Goal: Task Accomplishment & Management: Complete application form

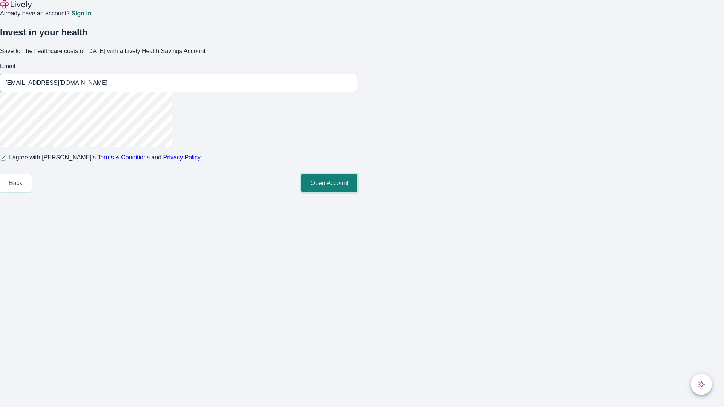
click at [358, 192] on button "Open Account" at bounding box center [329, 183] width 56 height 18
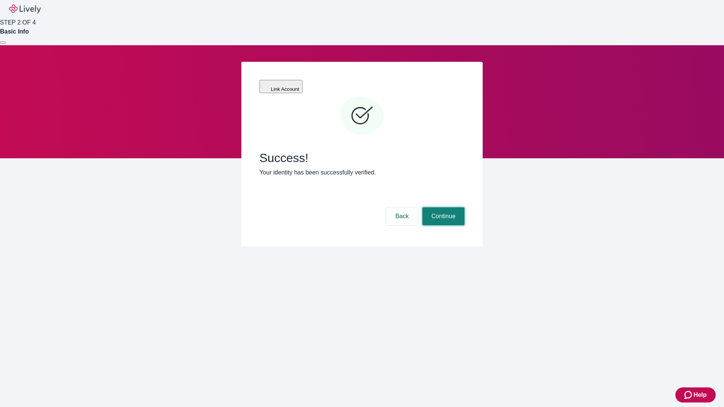
click at [442, 207] on button "Continue" at bounding box center [443, 216] width 42 height 18
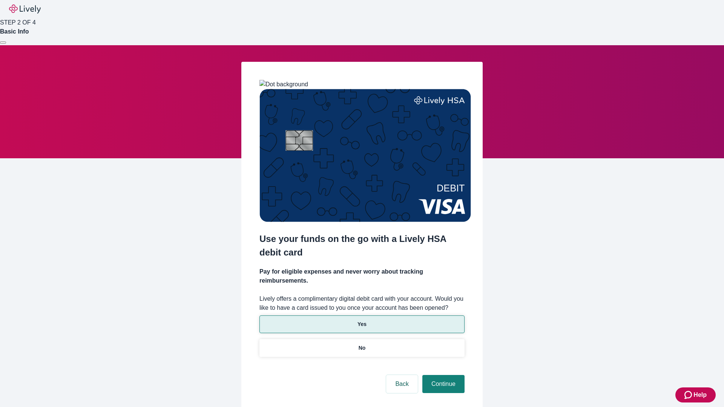
click at [362, 321] on p "Yes" at bounding box center [362, 325] width 9 height 8
click at [442, 375] on button "Continue" at bounding box center [443, 384] width 42 height 18
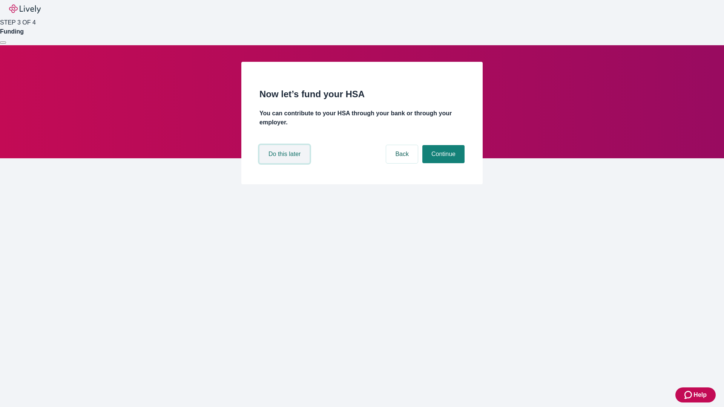
click at [286, 163] on button "Do this later" at bounding box center [285, 154] width 50 height 18
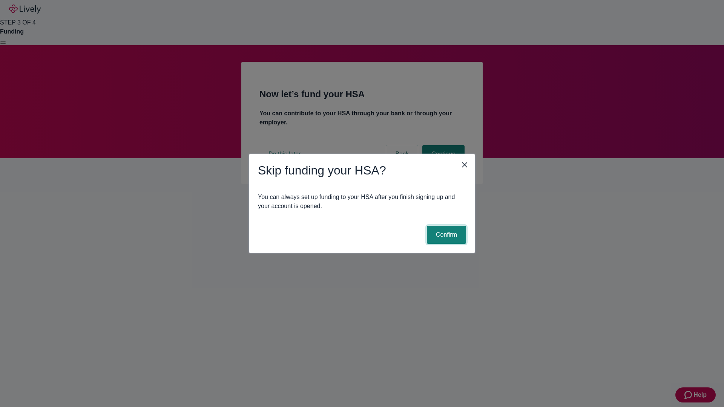
click at [445, 235] on button "Confirm" at bounding box center [446, 235] width 39 height 18
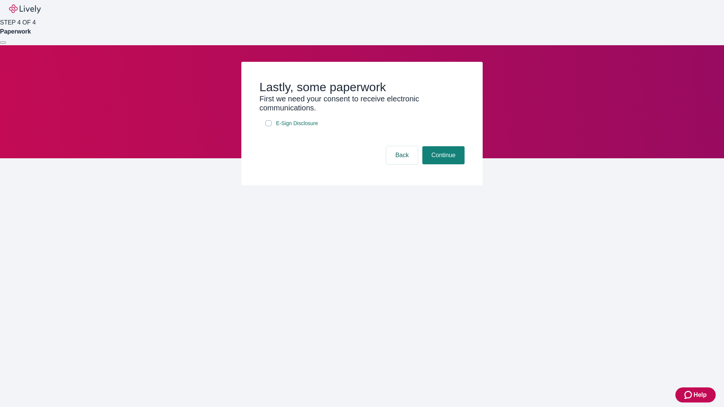
click at [269, 126] on input "E-Sign Disclosure" at bounding box center [269, 123] width 6 height 6
checkbox input "true"
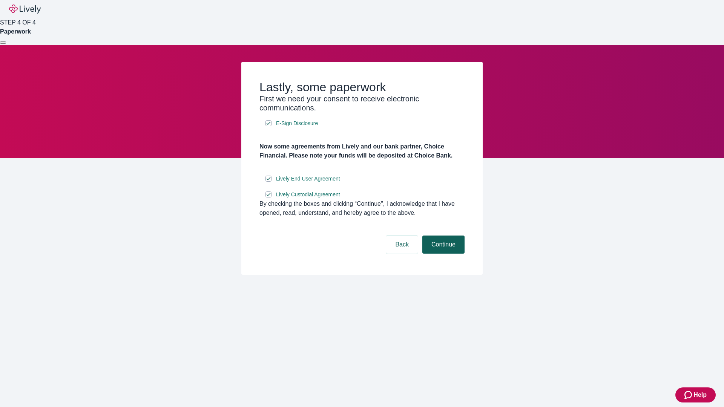
click at [442, 254] on button "Continue" at bounding box center [443, 245] width 42 height 18
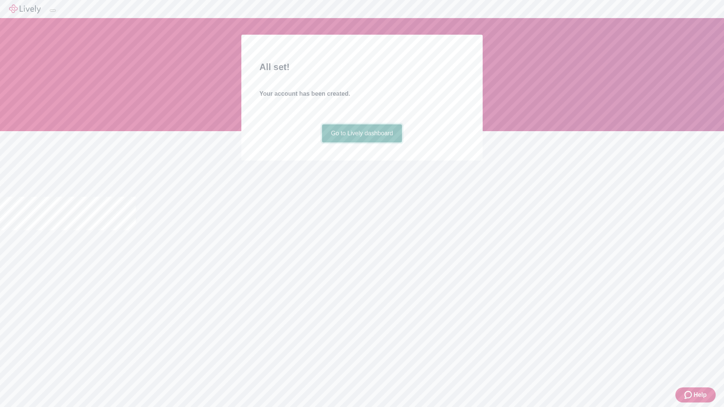
click at [362, 143] on link "Go to Lively dashboard" at bounding box center [362, 133] width 80 height 18
